Goal: Check status: Check status

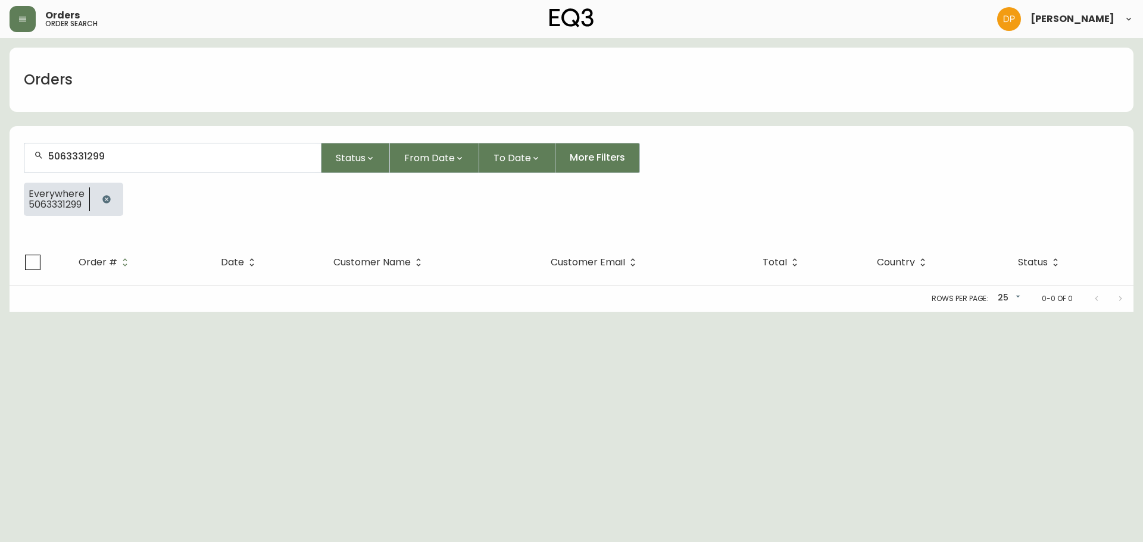
click at [115, 201] on button "button" at bounding box center [107, 200] width 24 height 24
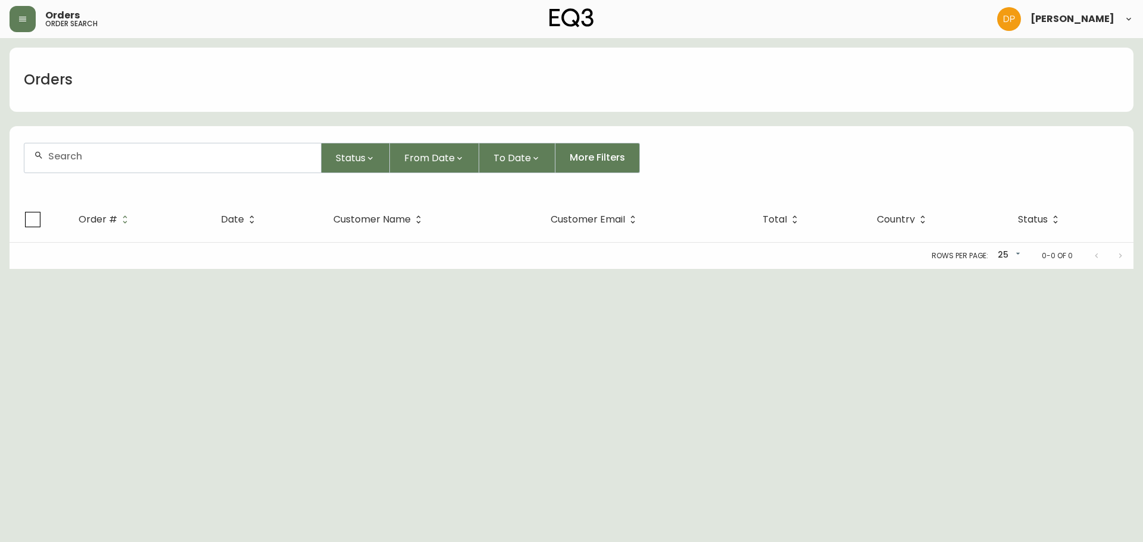
click at [92, 165] on div at bounding box center [172, 158] width 297 height 29
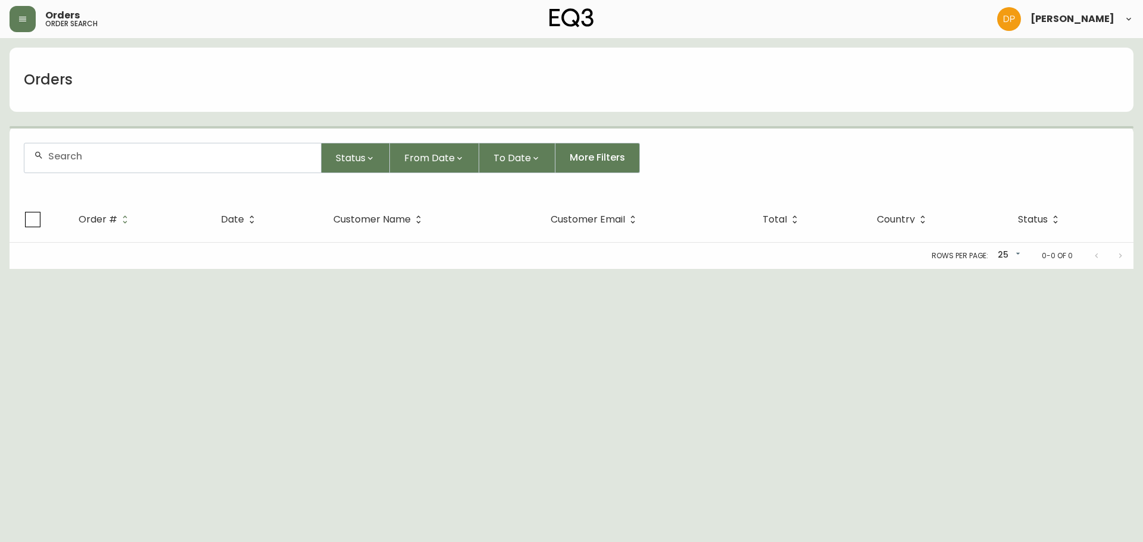
paste input "[PHONE_NUMBER]"
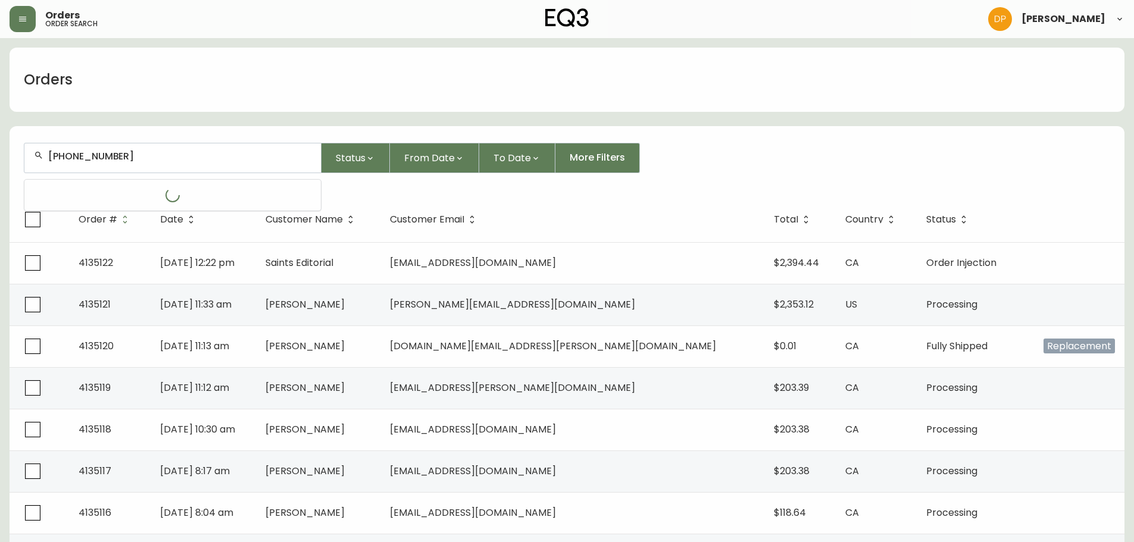
click at [71, 159] on input "[PHONE_NUMBER]" at bounding box center [179, 156] width 263 height 11
click at [85, 154] on input "204803-3955" at bounding box center [179, 156] width 263 height 11
click at [88, 154] on input "204803-3955" at bounding box center [179, 156] width 263 height 11
type input "2048033955"
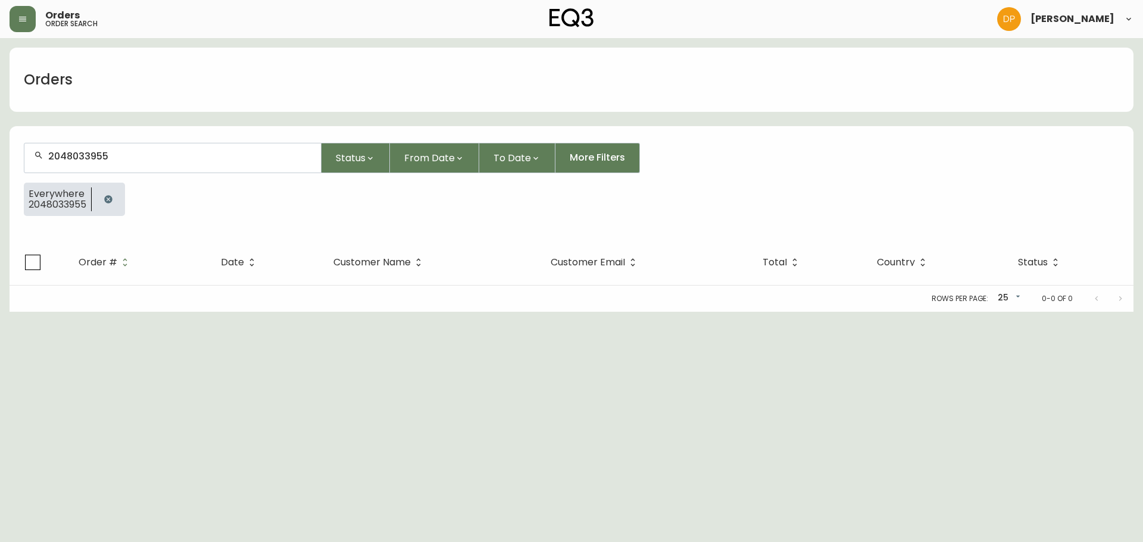
drag, startPoint x: 130, startPoint y: 146, endPoint x: -38, endPoint y: 141, distance: 168.6
click at [0, 141] on html "Orders order search [PERSON_NAME] Orders 2048033955 Status From Date To Date Mo…" at bounding box center [571, 156] width 1143 height 312
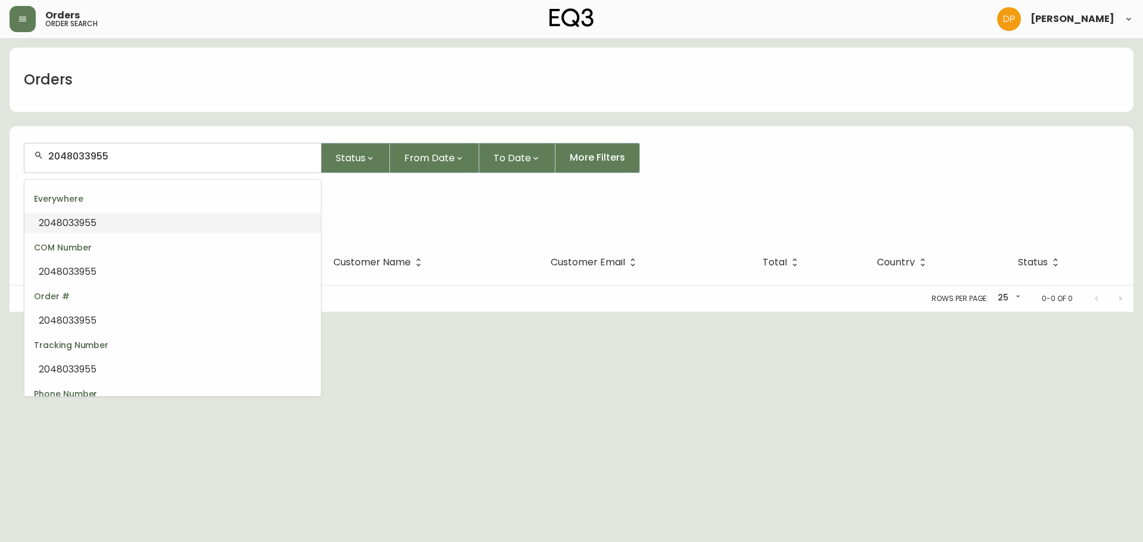
drag, startPoint x: 142, startPoint y: 161, endPoint x: -93, endPoint y: 161, distance: 235.2
click at [0, 161] on html "Orders order search [PERSON_NAME] Orders 2048033955 Status From Date To Date Mo…" at bounding box center [571, 156] width 1143 height 312
